Goal: Task Accomplishment & Management: Manage account settings

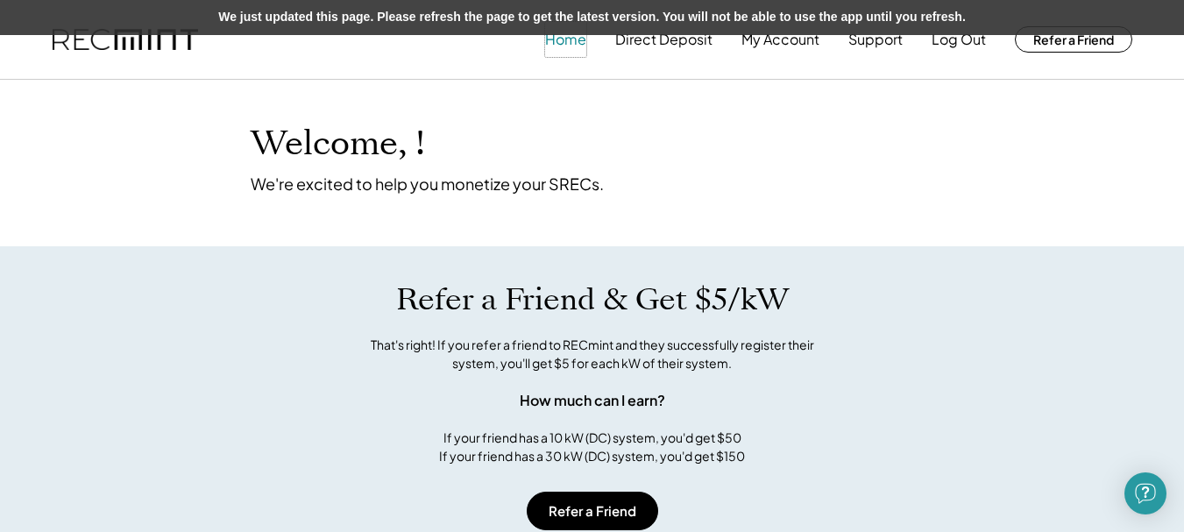
click at [552, 36] on button "Home" at bounding box center [565, 39] width 41 height 35
click at [563, 43] on button "Home" at bounding box center [565, 39] width 41 height 35
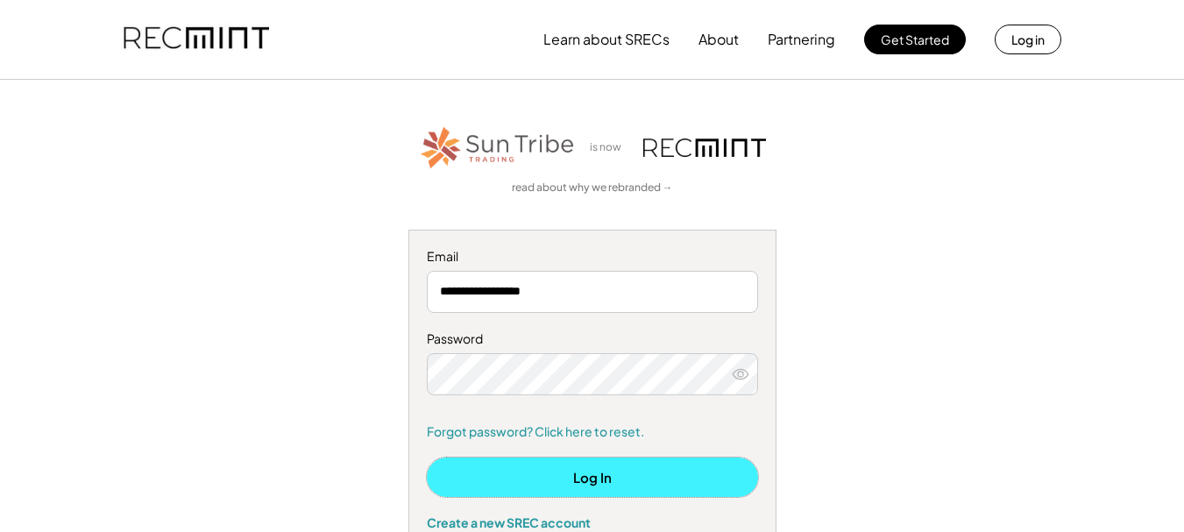
click at [562, 471] on button "Log In" at bounding box center [592, 477] width 331 height 39
